Goal: Task Accomplishment & Management: Manage account settings

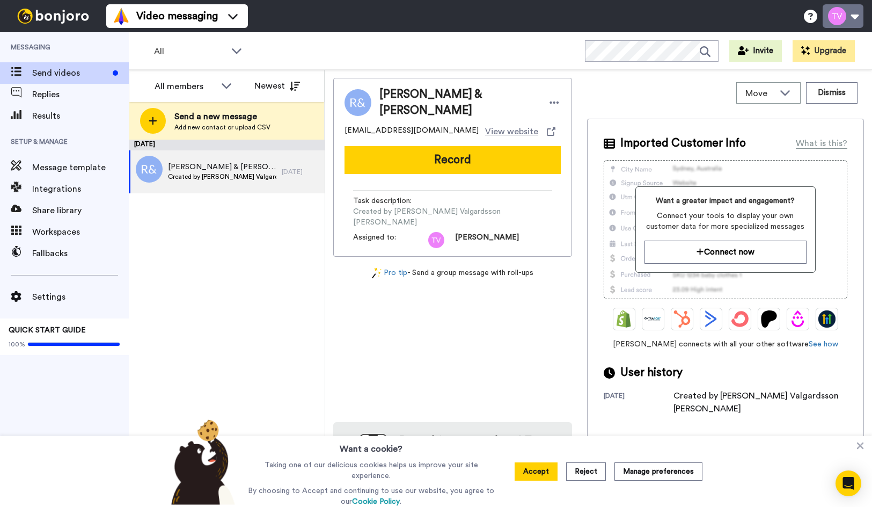
click at [850, 18] on button at bounding box center [843, 16] width 41 height 24
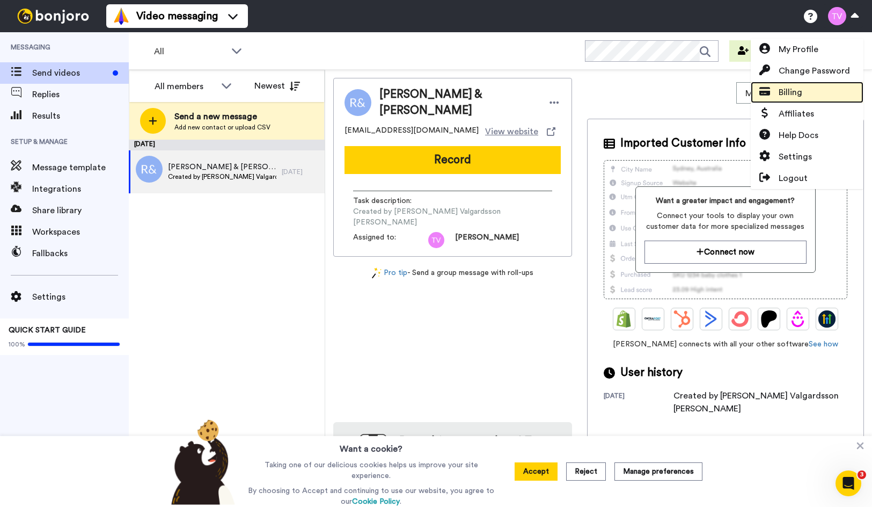
click at [793, 88] on span "Billing" at bounding box center [791, 92] width 24 height 13
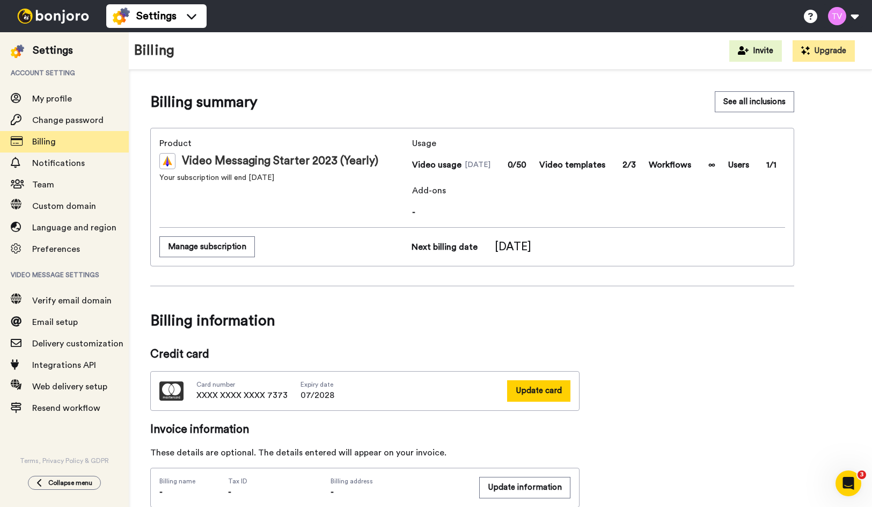
click at [567, 392] on button "Update card" at bounding box center [538, 390] width 63 height 21
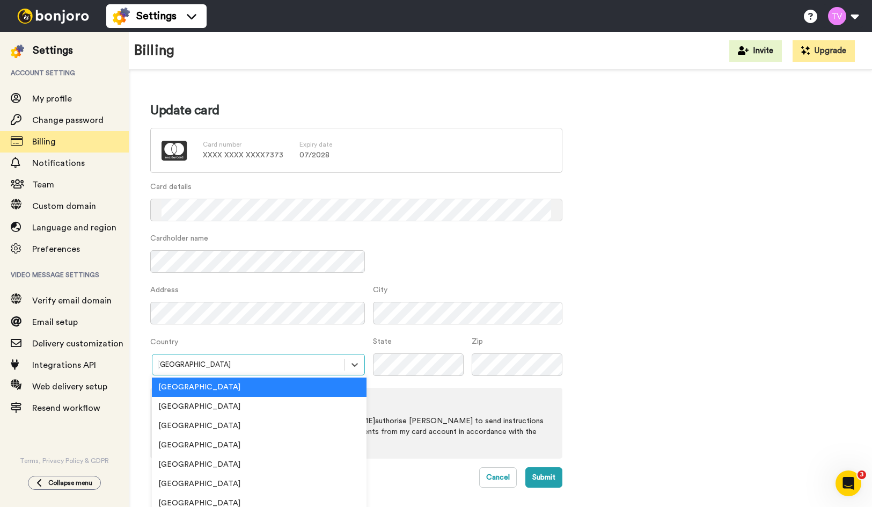
click at [204, 370] on div "option Australia focused, 1 of 250. 250 results available. Use Up and Down to c…" at bounding box center [257, 364] width 215 height 21
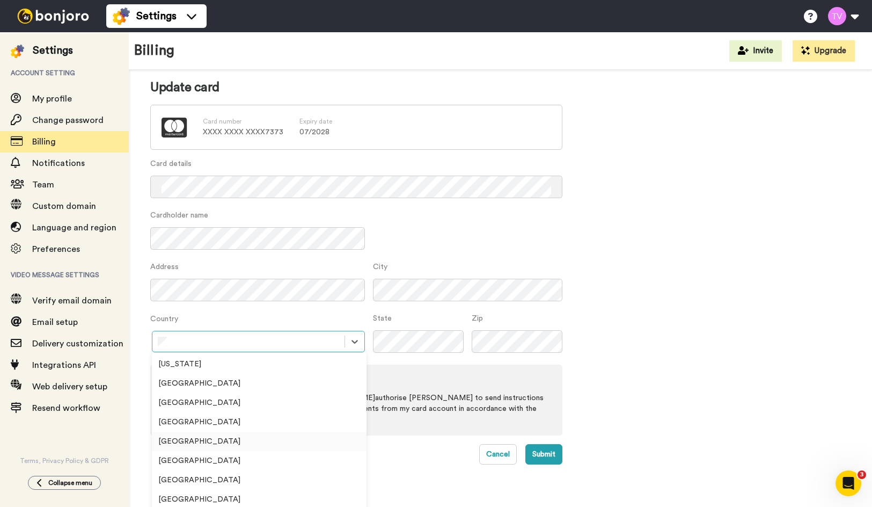
click at [192, 442] on div "Canada" at bounding box center [259, 441] width 215 height 19
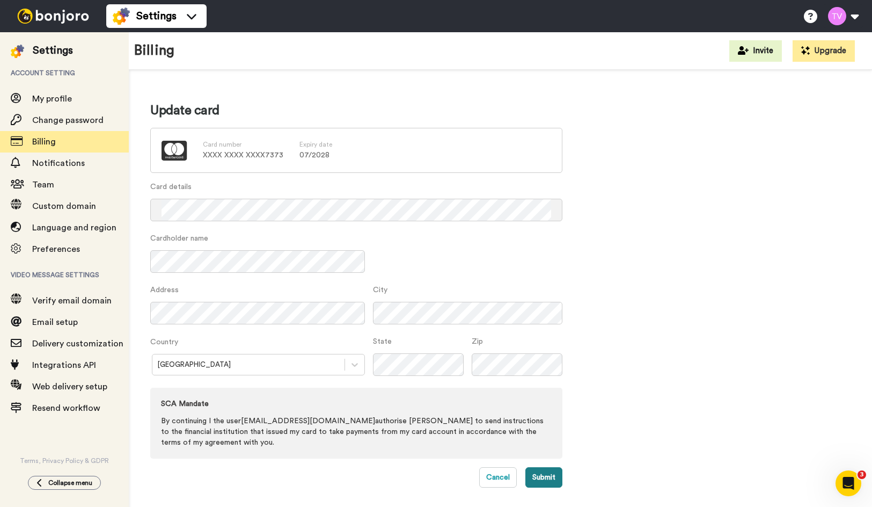
click at [543, 478] on button "Submit" at bounding box center [543, 477] width 37 height 20
click at [538, 478] on button "Submit" at bounding box center [543, 477] width 37 height 20
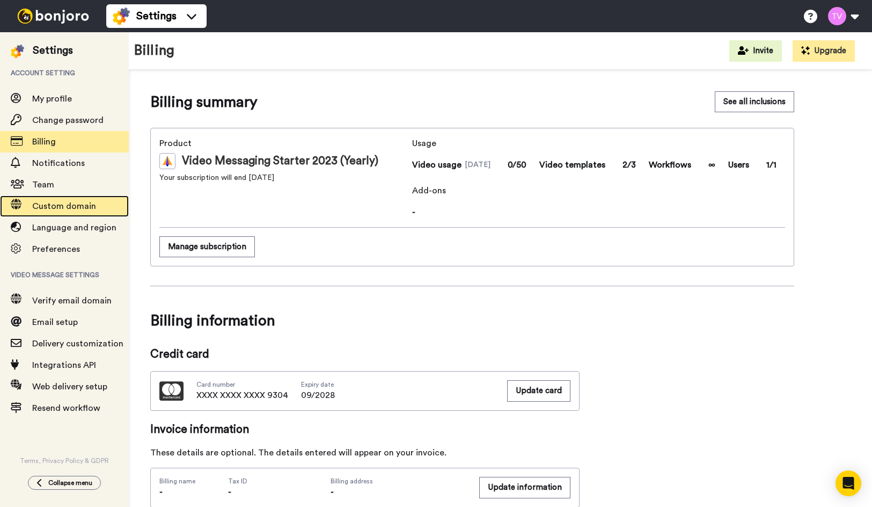
click at [72, 209] on span "Custom domain" at bounding box center [64, 206] width 64 height 9
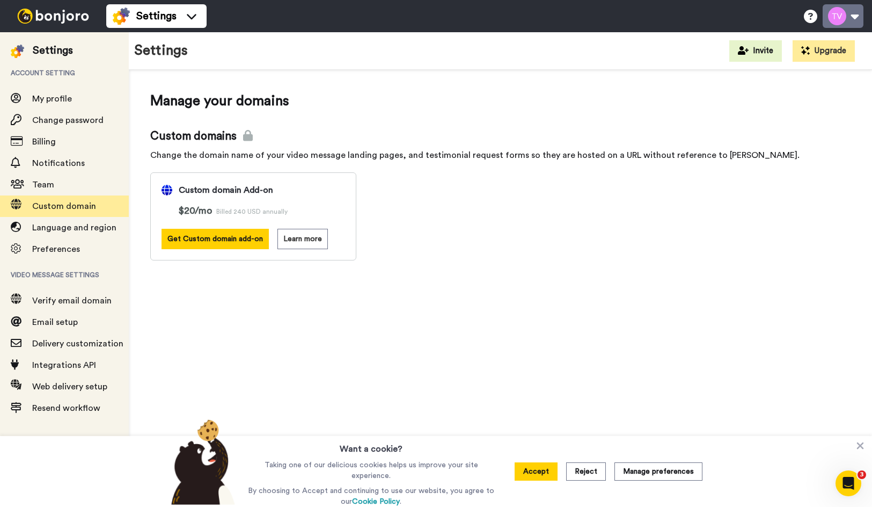
click at [856, 14] on button at bounding box center [843, 16] width 41 height 24
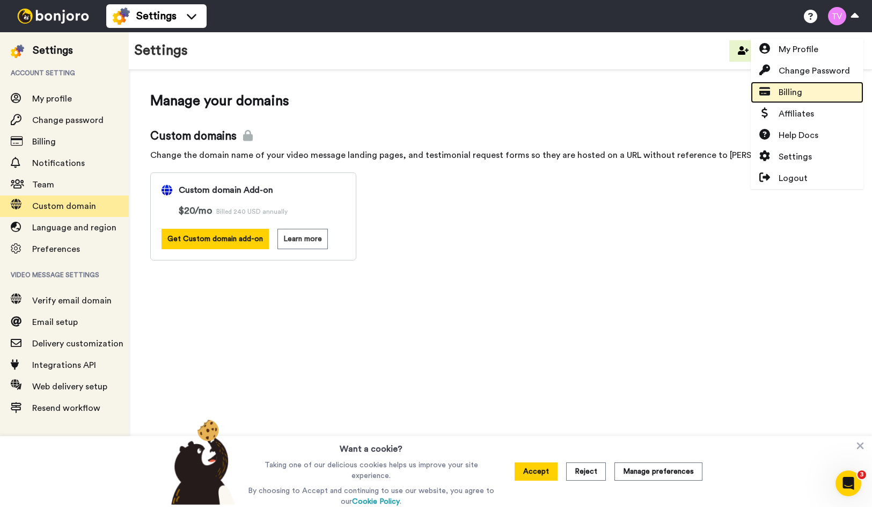
click at [793, 94] on span "Billing" at bounding box center [791, 92] width 24 height 13
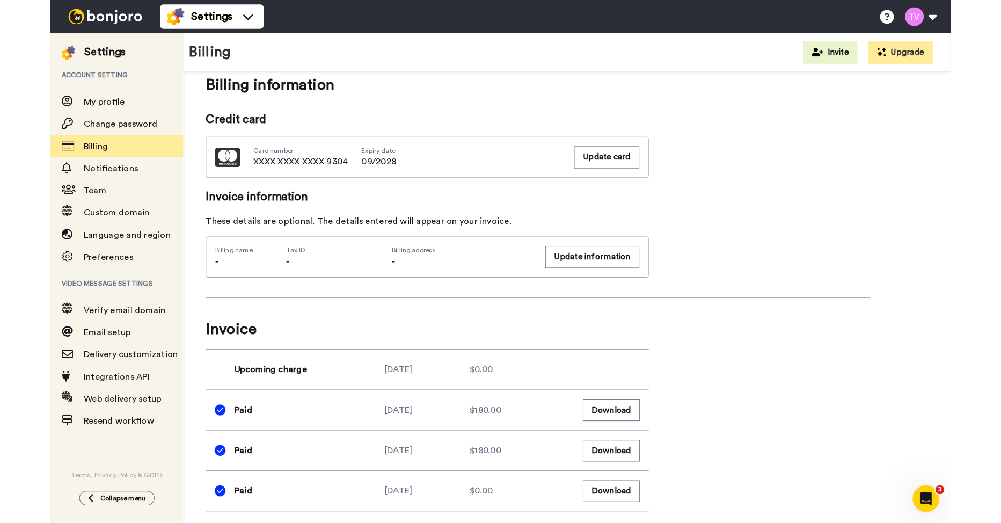
scroll to position [242, 0]
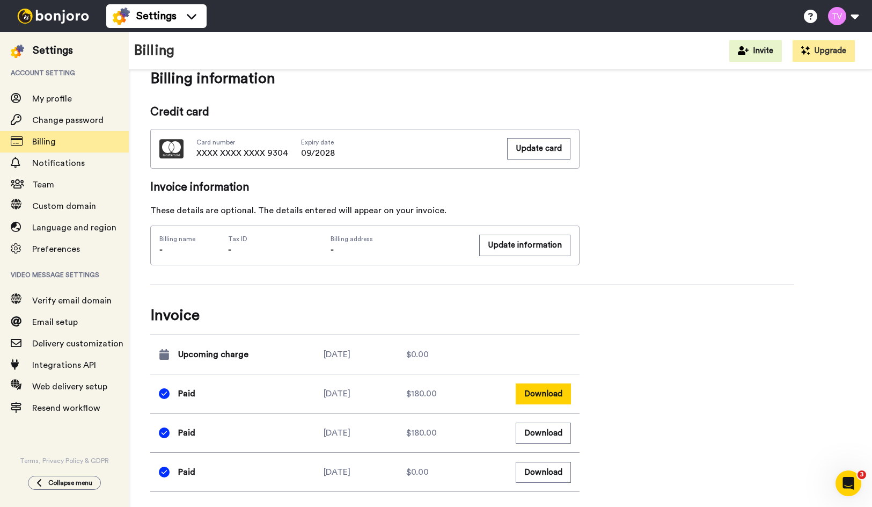
click at [552, 397] on button "Download" at bounding box center [543, 393] width 55 height 21
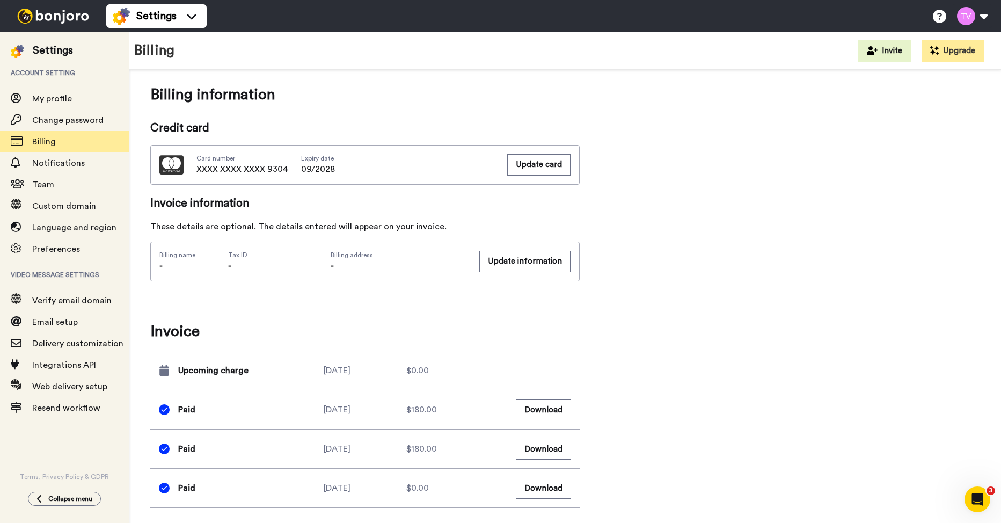
scroll to position [226, 0]
click at [872, 55] on button "Upgrade" at bounding box center [953, 50] width 62 height 21
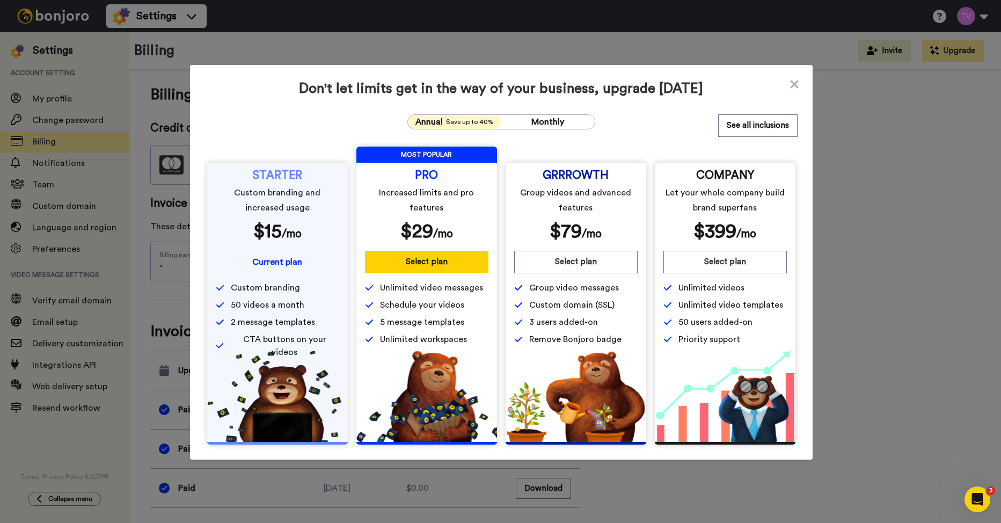
click at [446, 119] on span "Save up to 40%" at bounding box center [470, 122] width 48 height 9
click at [423, 262] on button "Select plan" at bounding box center [426, 262] width 123 height 23
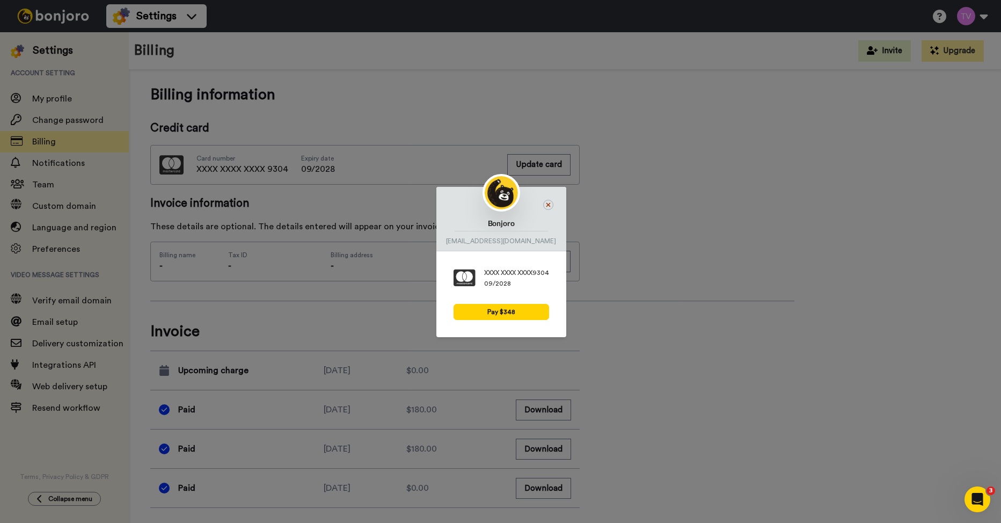
click at [545, 202] on icon at bounding box center [548, 205] width 10 height 10
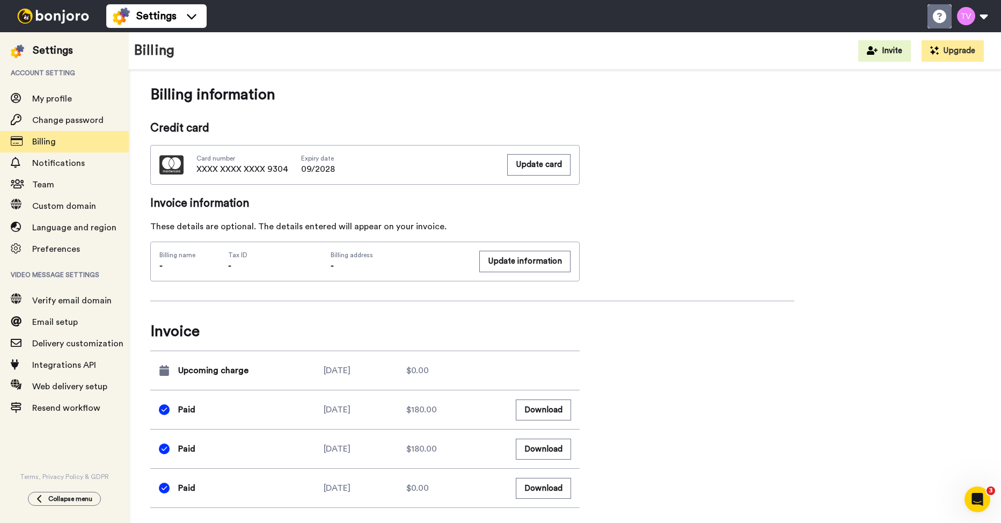
click at [872, 18] on icon at bounding box center [939, 16] width 13 height 13
click at [872, 19] on button at bounding box center [972, 16] width 41 height 24
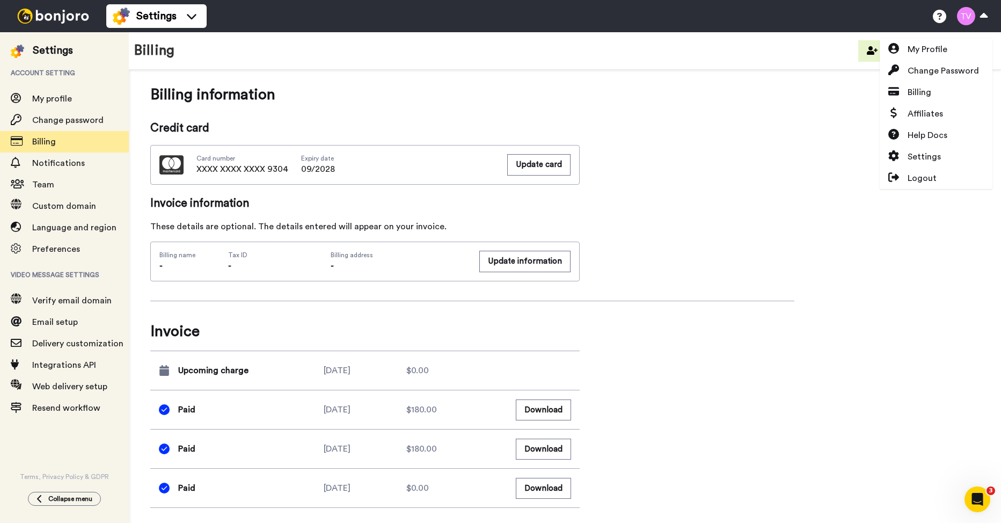
click at [805, 125] on div "Billing summary See all inclusions Product Video Messaging Starter 2023 (Yearly…" at bounding box center [564, 186] width 829 height 642
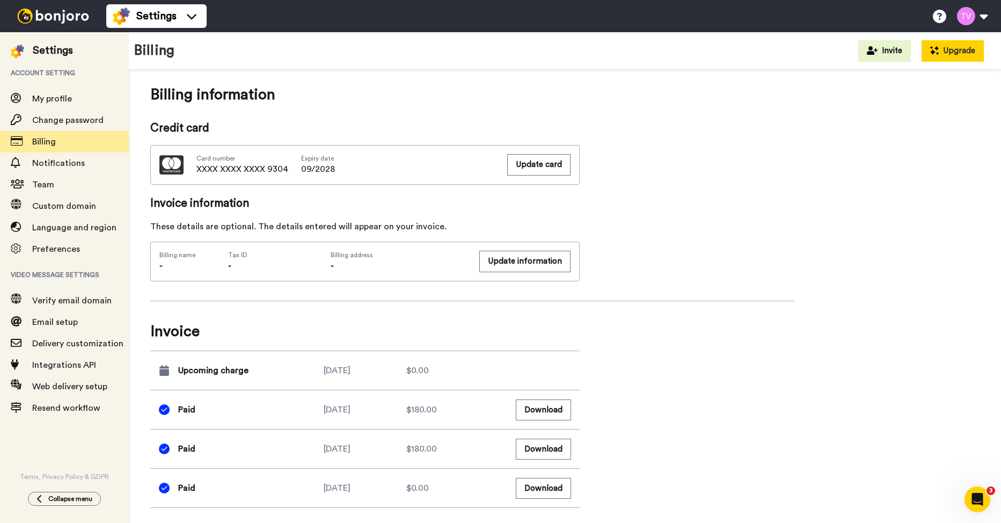
click at [872, 53] on button "Upgrade" at bounding box center [953, 50] width 62 height 21
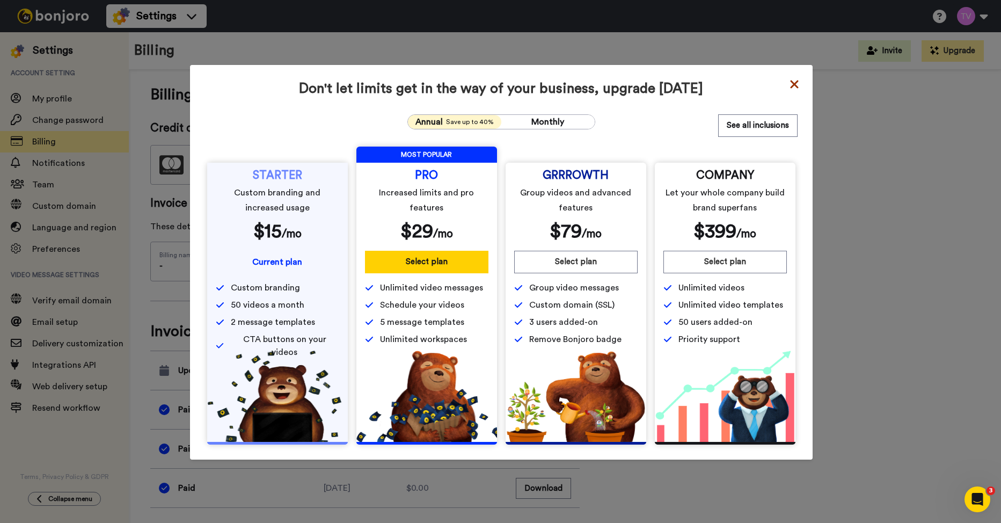
click at [791, 83] on icon at bounding box center [794, 84] width 8 height 8
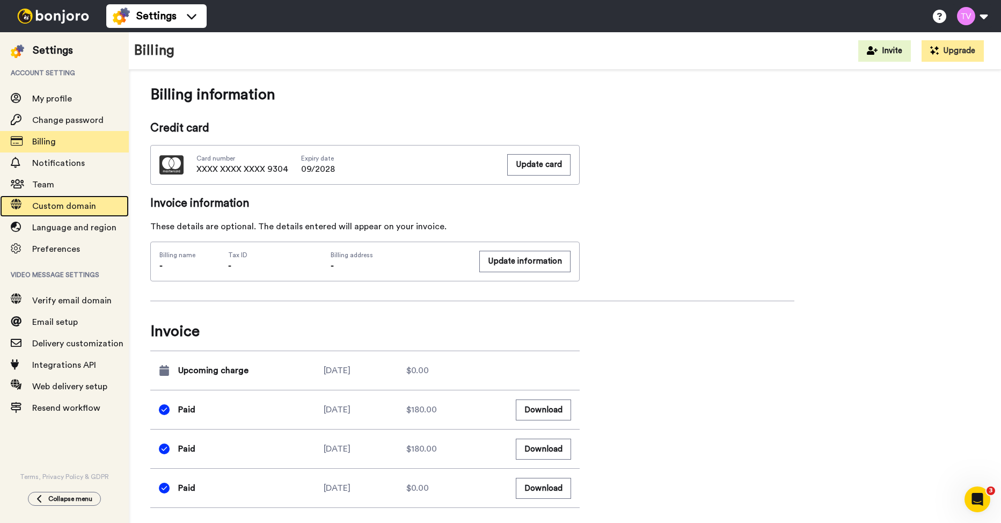
click at [68, 208] on span "Custom domain" at bounding box center [64, 206] width 64 height 9
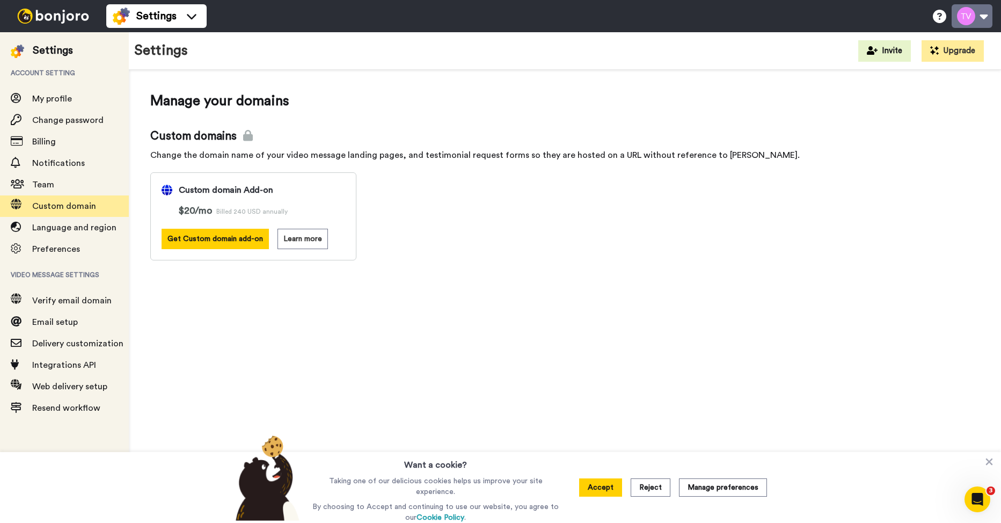
click at [989, 15] on button at bounding box center [972, 16] width 41 height 24
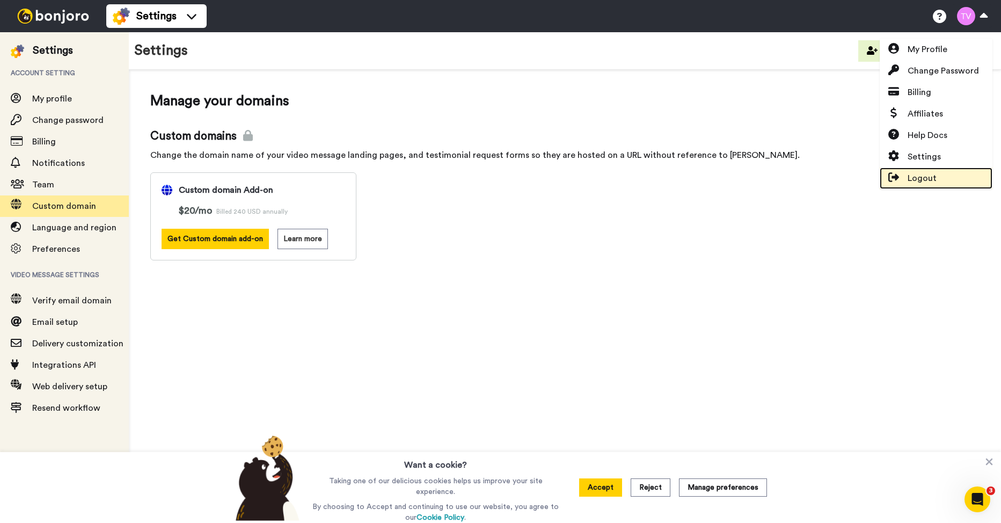
click at [914, 176] on span "Logout" at bounding box center [922, 178] width 29 height 13
